Goal: Information Seeking & Learning: Learn about a topic

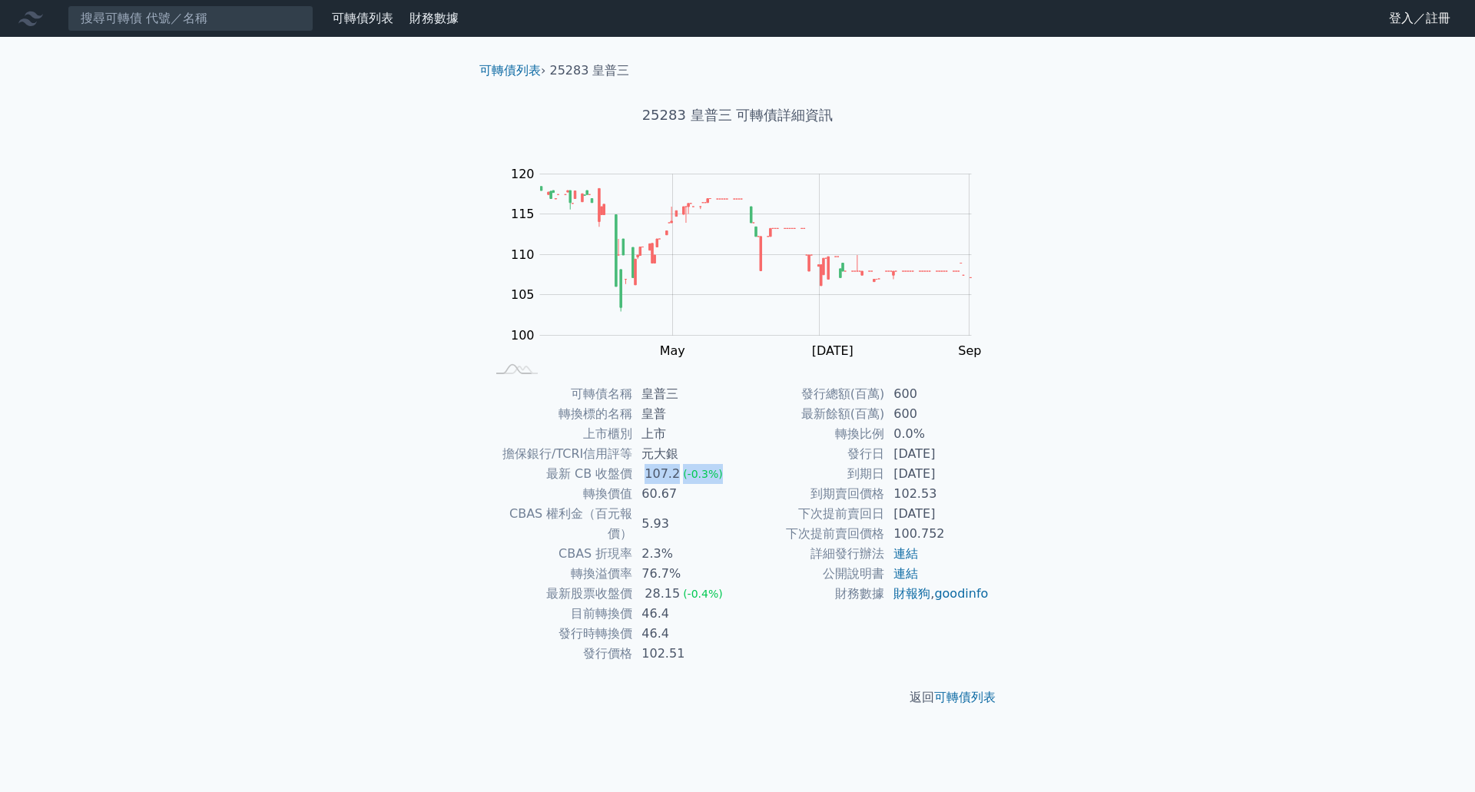
drag, startPoint x: 645, startPoint y: 480, endPoint x: 724, endPoint y: 479, distance: 79.2
click at [724, 479] on td "107.2 (-0.3%)" at bounding box center [684, 474] width 105 height 20
drag, startPoint x: 721, startPoint y: 503, endPoint x: 818, endPoint y: 520, distance: 99.0
click at [722, 505] on tbody "可轉債名稱 皇普三 轉換標的名稱 皇普 上市櫃別 上市 擔保銀行/TCRI信用評等 元大銀 最新 CB 收盤價 107.2 (-0.3%) 轉換價值 60.6…" at bounding box center [612, 524] width 252 height 280
click at [901, 527] on td "100.752" at bounding box center [936, 534] width 105 height 20
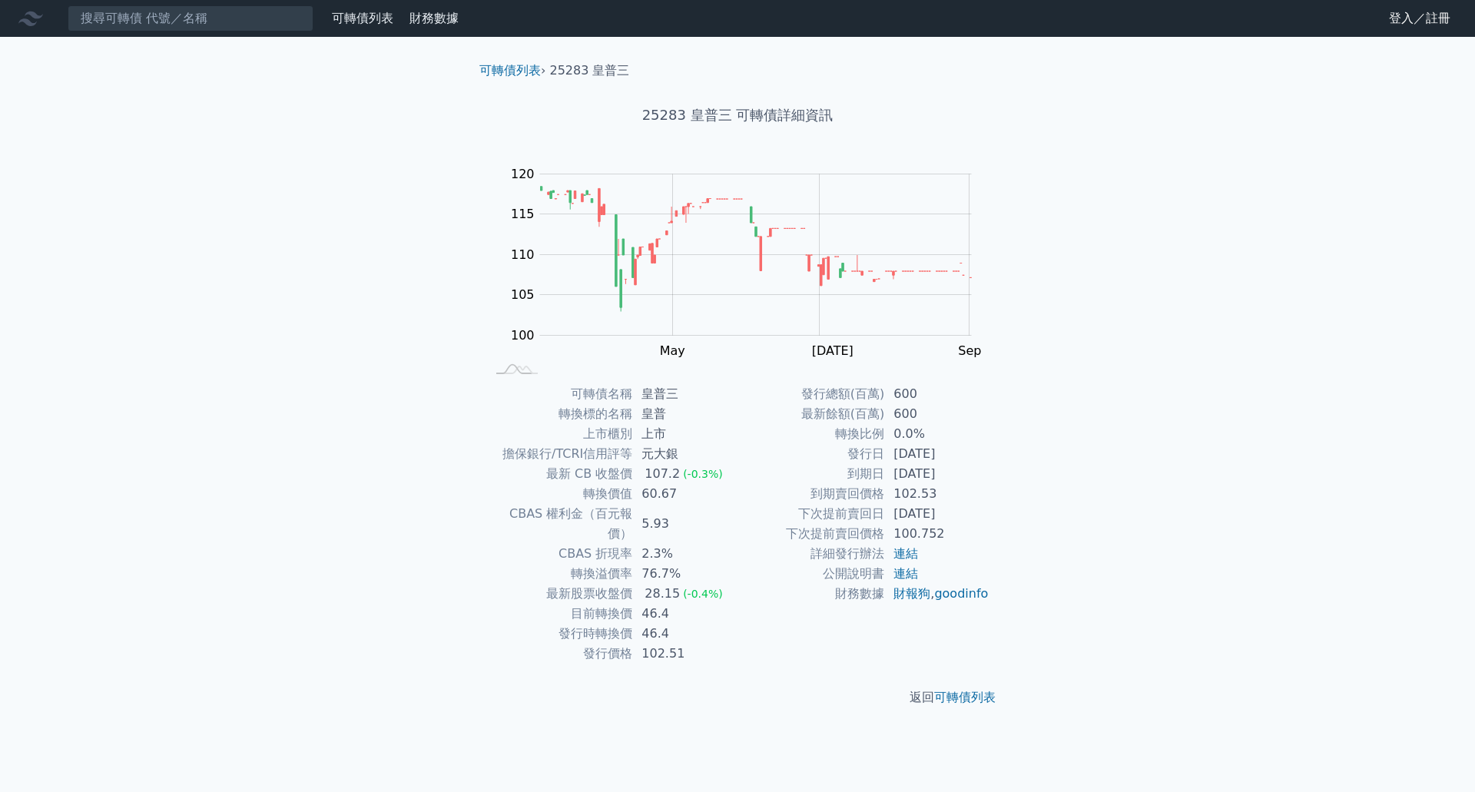
click at [728, 544] on td "2.3%" at bounding box center [684, 554] width 105 height 20
click at [669, 544] on td "2.3%" at bounding box center [684, 554] width 105 height 20
